Goal: Information Seeking & Learning: Learn about a topic

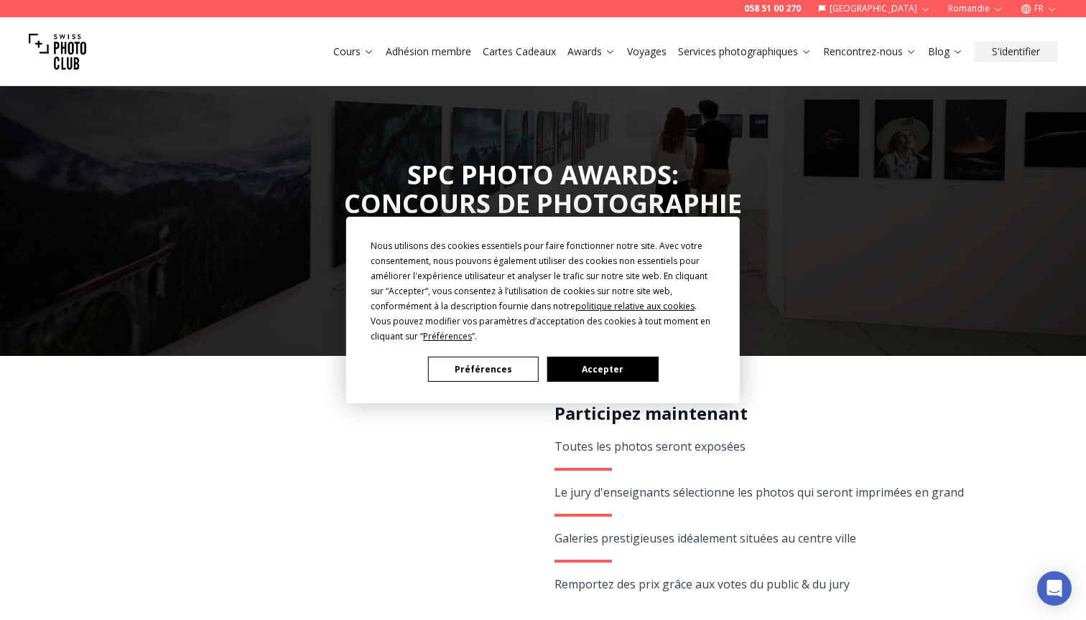
click at [630, 372] on button "Accepter" at bounding box center [602, 369] width 111 height 25
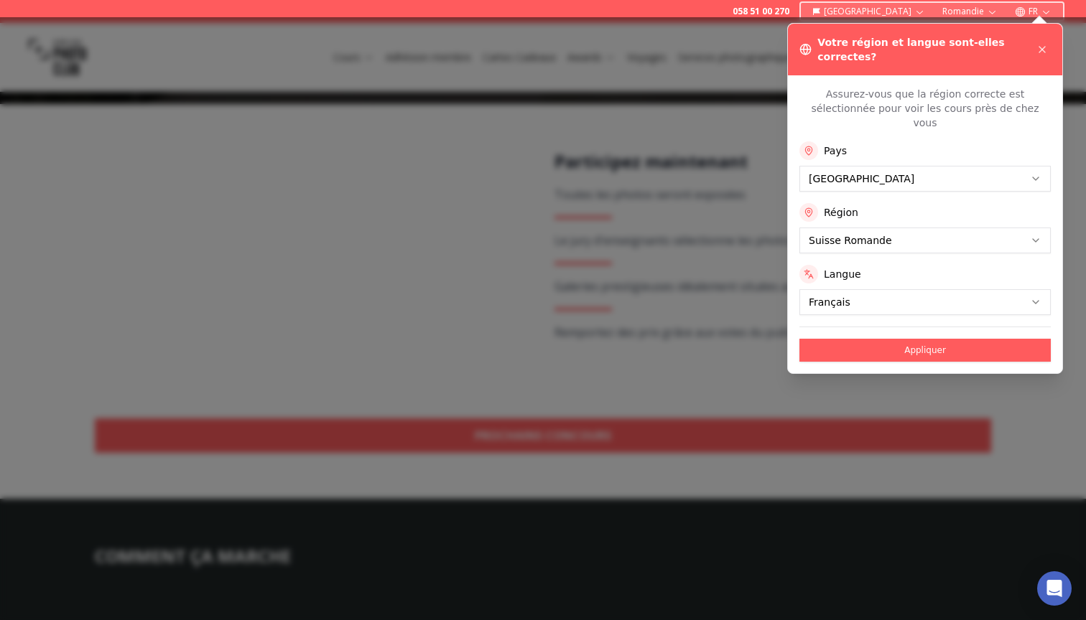
scroll to position [252, 0]
click at [691, 75] on div at bounding box center [543, 318] width 1086 height 603
click at [890, 339] on button "Appliquer" at bounding box center [924, 350] width 251 height 23
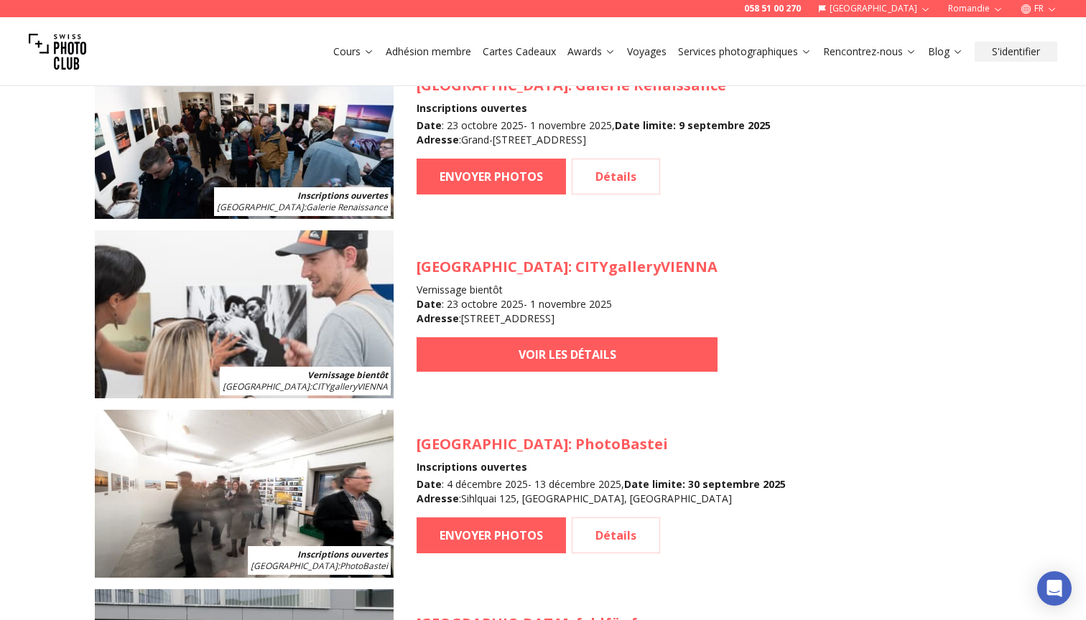
scroll to position [1596, 0]
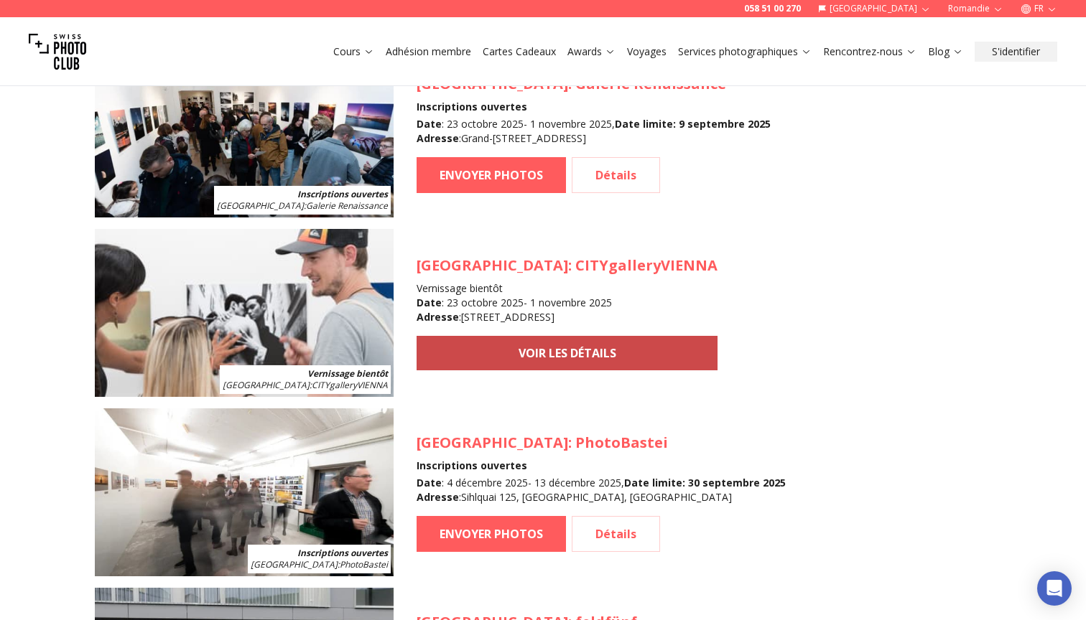
click at [514, 360] on link "VOIR LES DÉTAILS" at bounding box center [566, 353] width 301 height 34
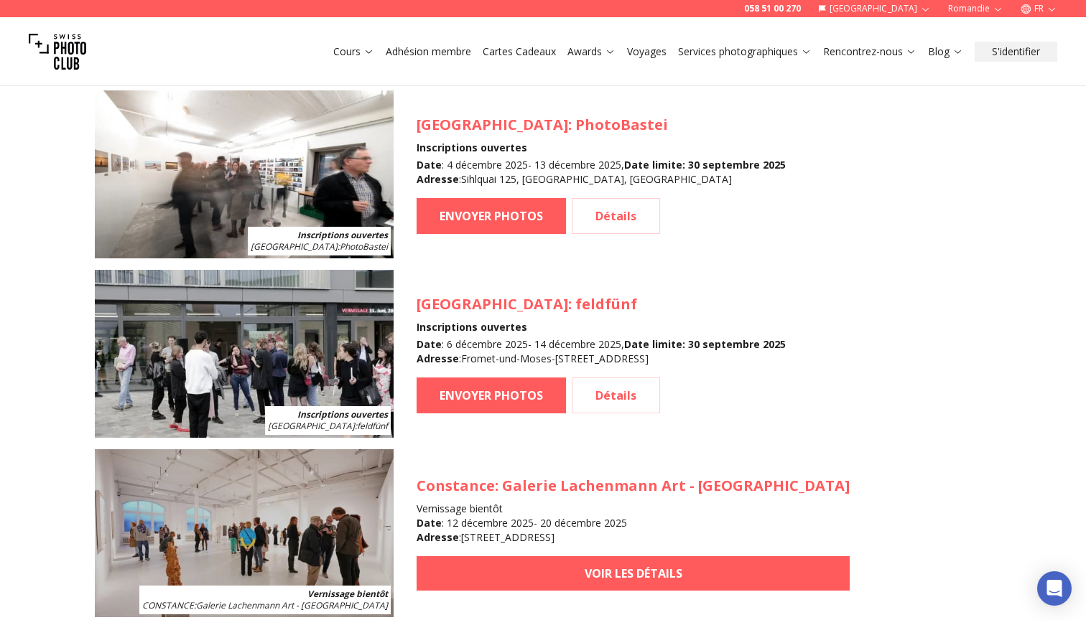
scroll to position [1927, 0]
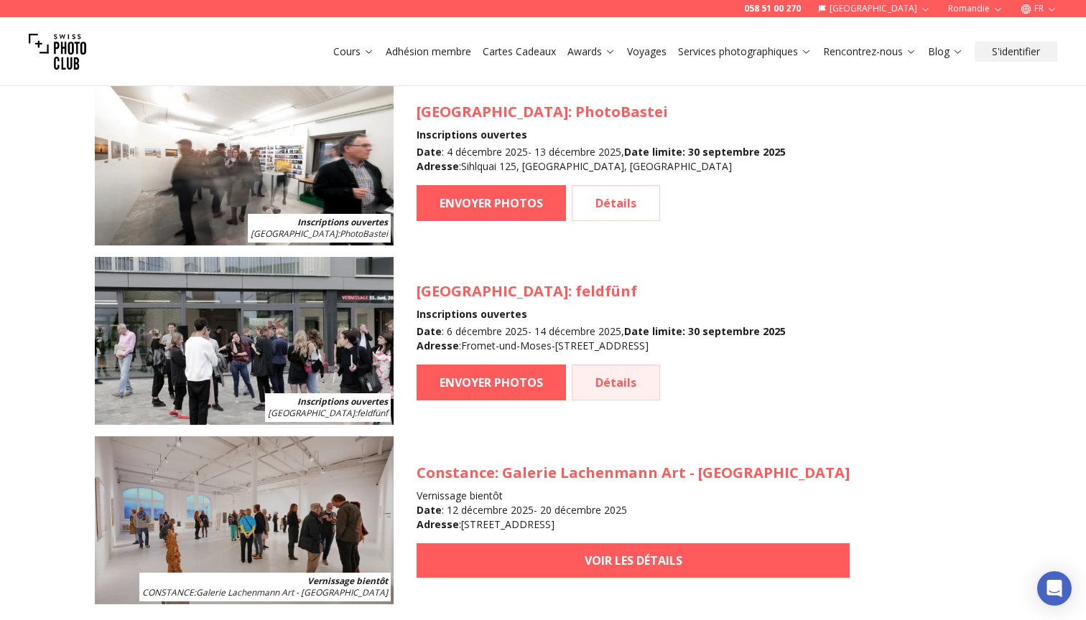
click at [601, 381] on link "Détails" at bounding box center [615, 383] width 88 height 36
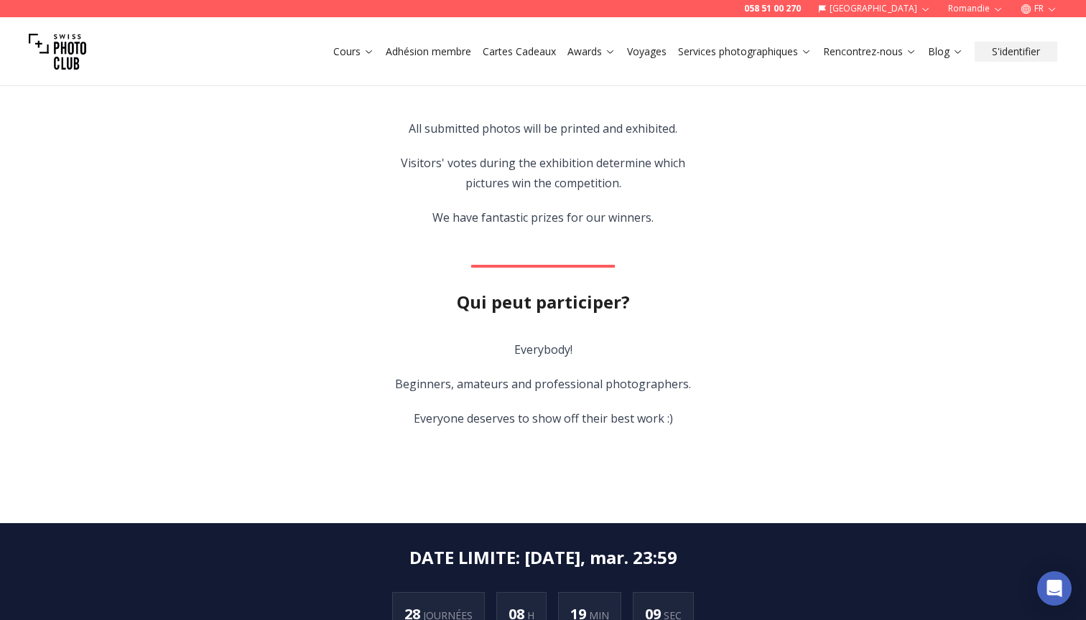
scroll to position [522, 0]
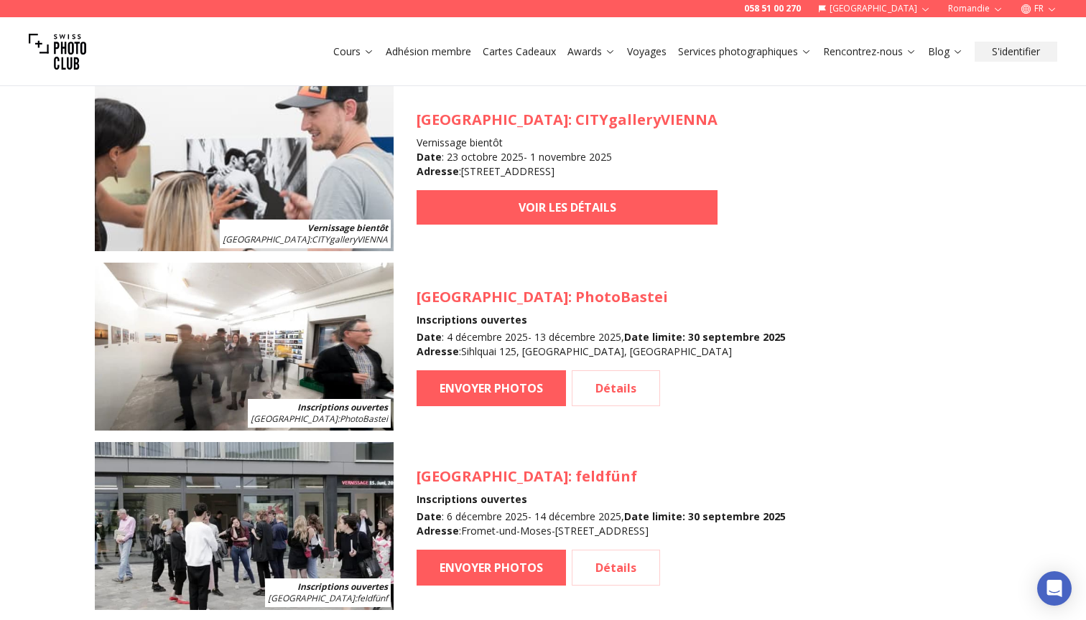
scroll to position [1741, 0]
click at [612, 397] on link "Détails" at bounding box center [615, 389] width 88 height 36
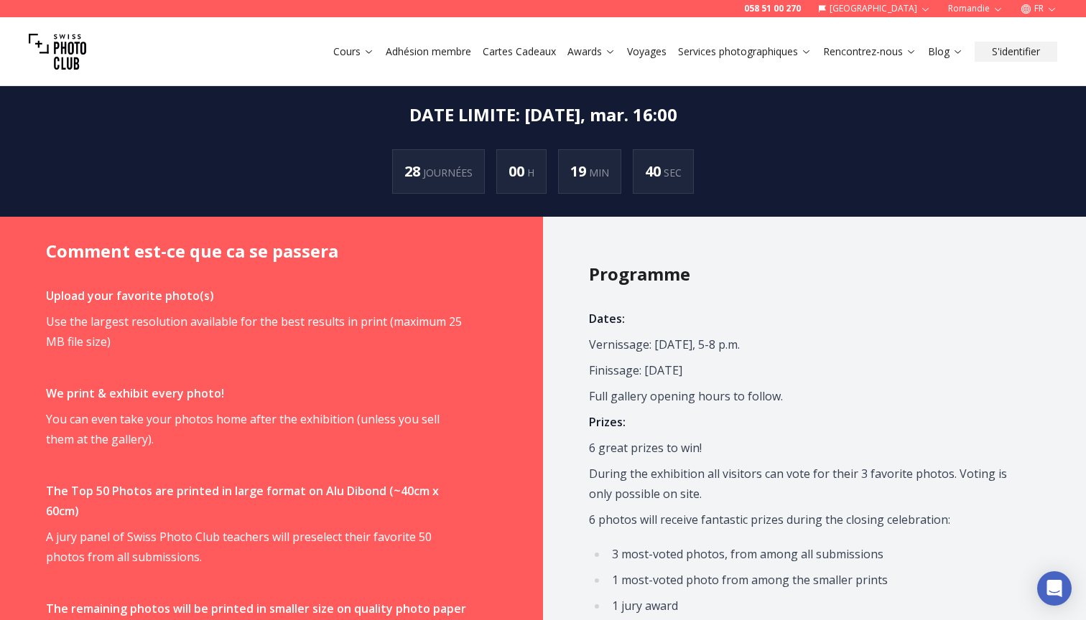
scroll to position [407, 0]
